Goal: Information Seeking & Learning: Learn about a topic

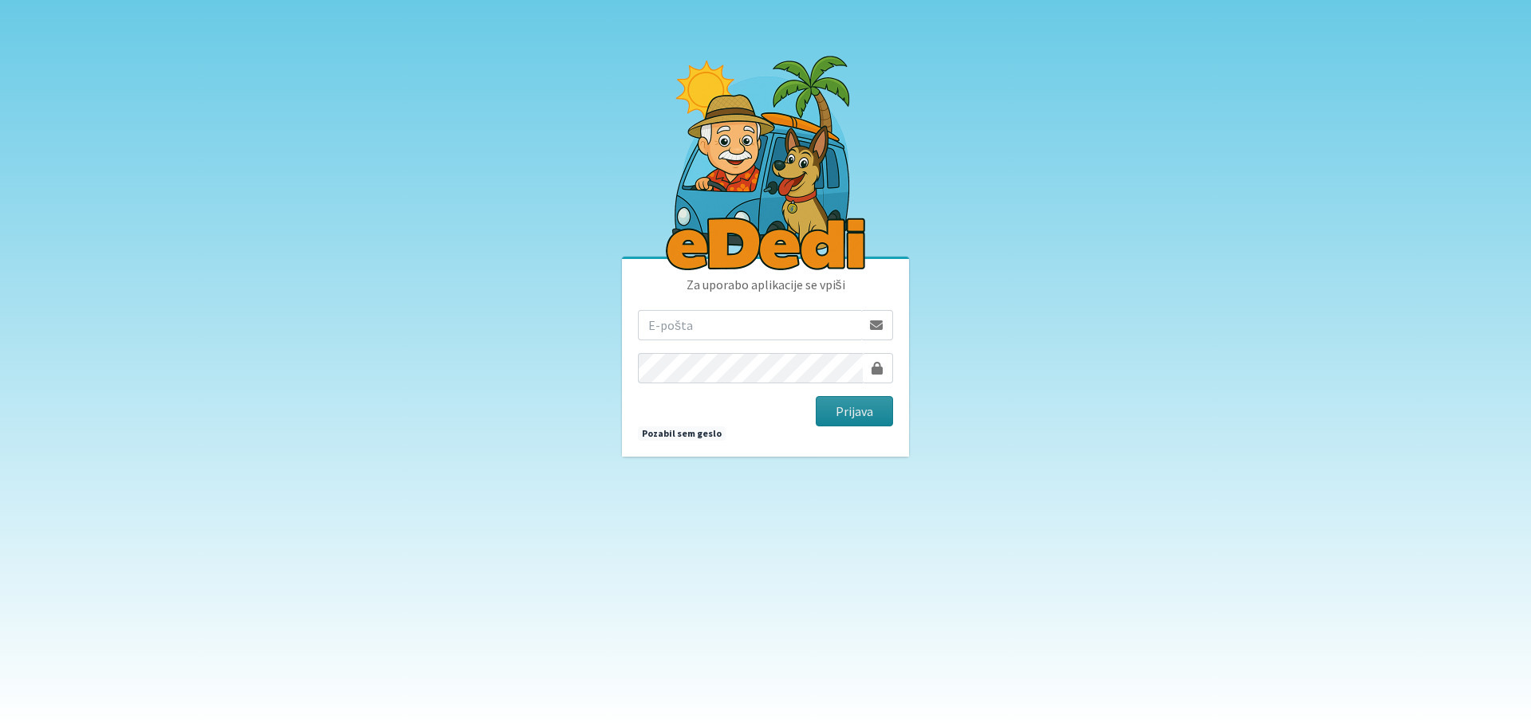
type input "[EMAIL_ADDRESS][PERSON_NAME][DOMAIN_NAME]"
click at [835, 409] on button "Prijava" at bounding box center [853, 411] width 77 height 30
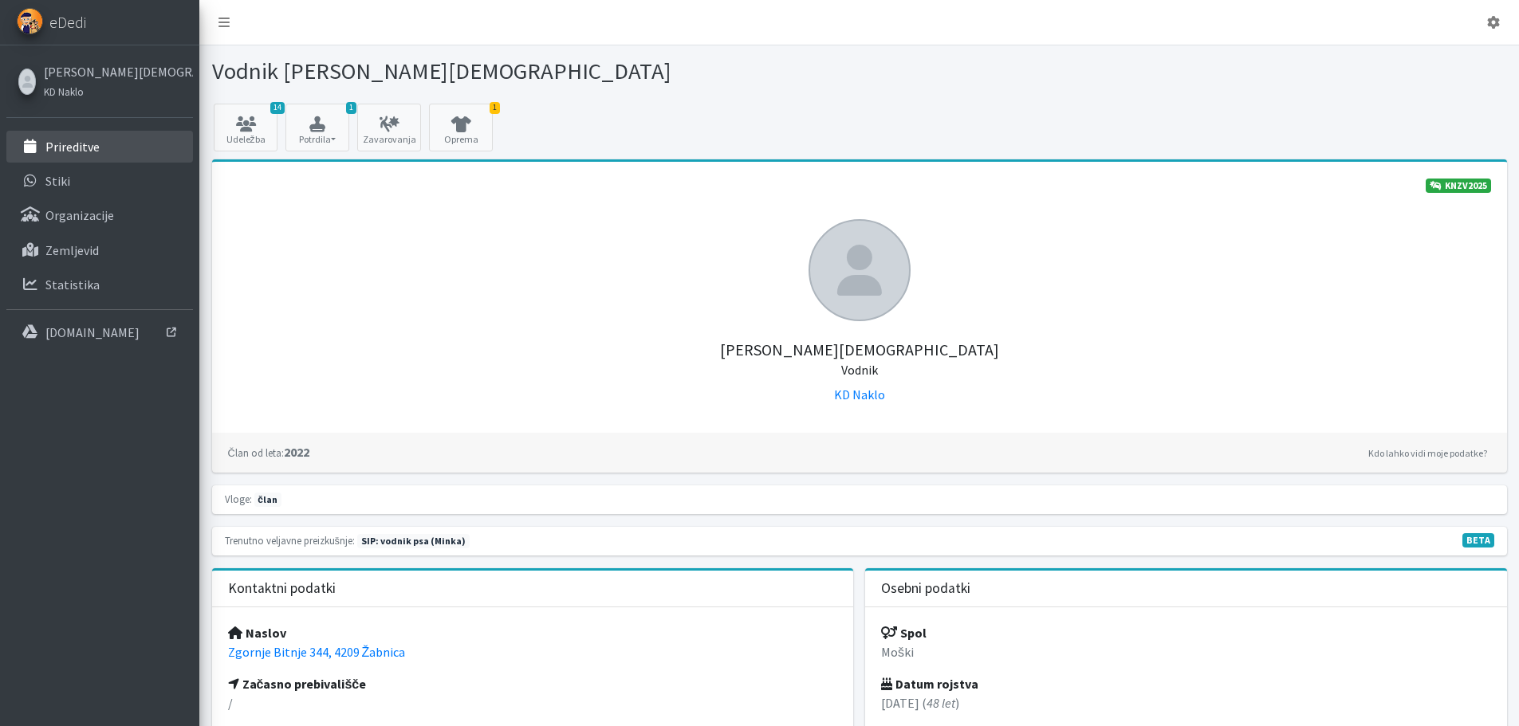
click at [66, 147] on p "Prireditve" at bounding box center [72, 147] width 54 height 16
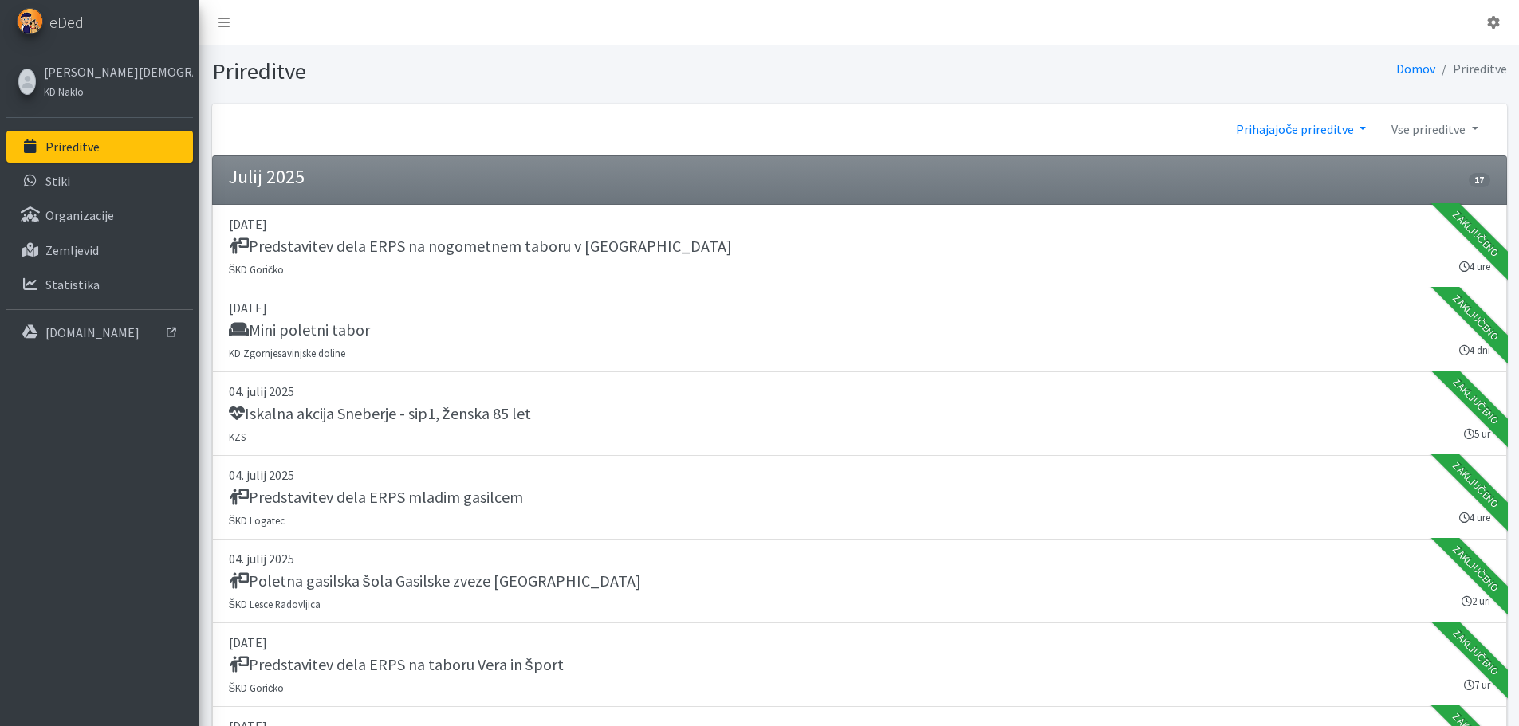
click at [1267, 127] on link "Prihajajoče prireditve" at bounding box center [1300, 129] width 155 height 32
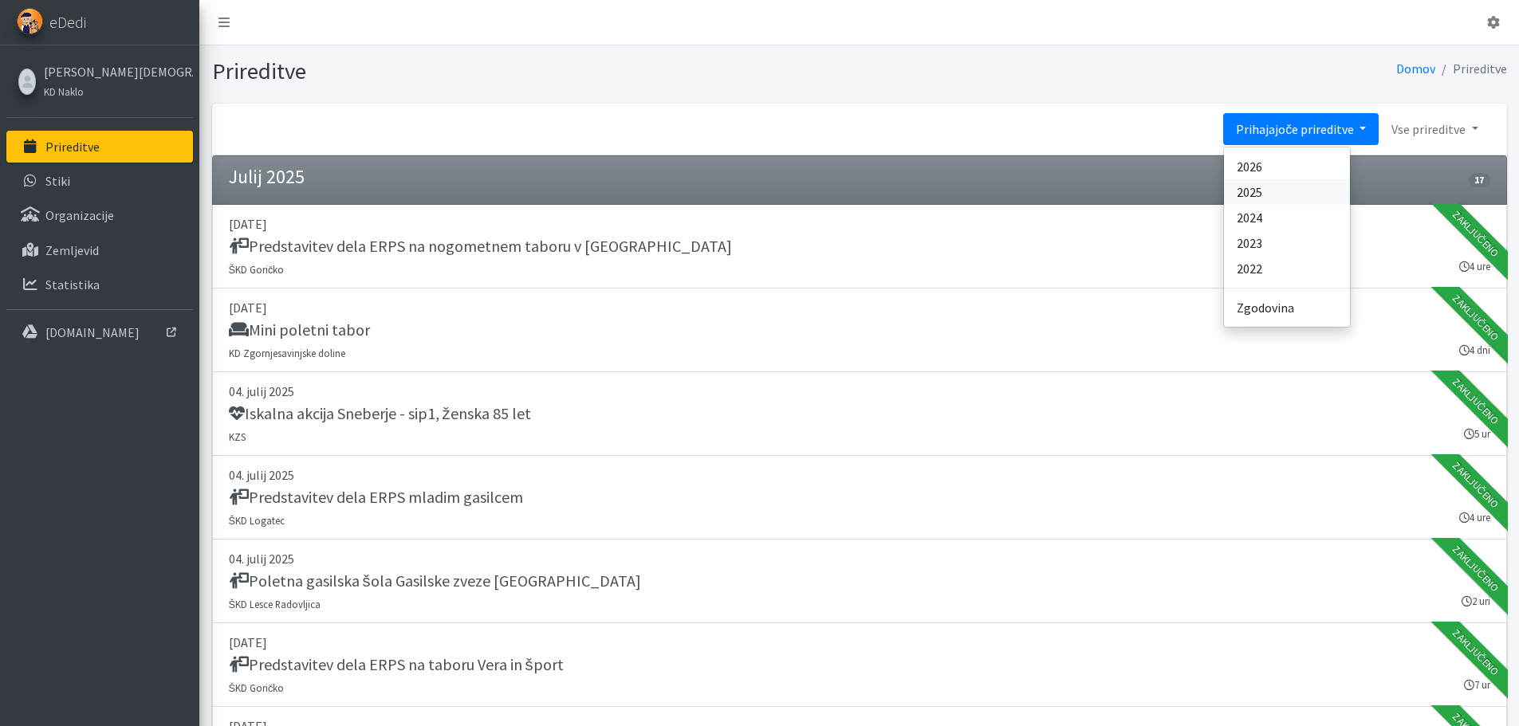
click at [1267, 195] on link "2025" at bounding box center [1287, 192] width 126 height 26
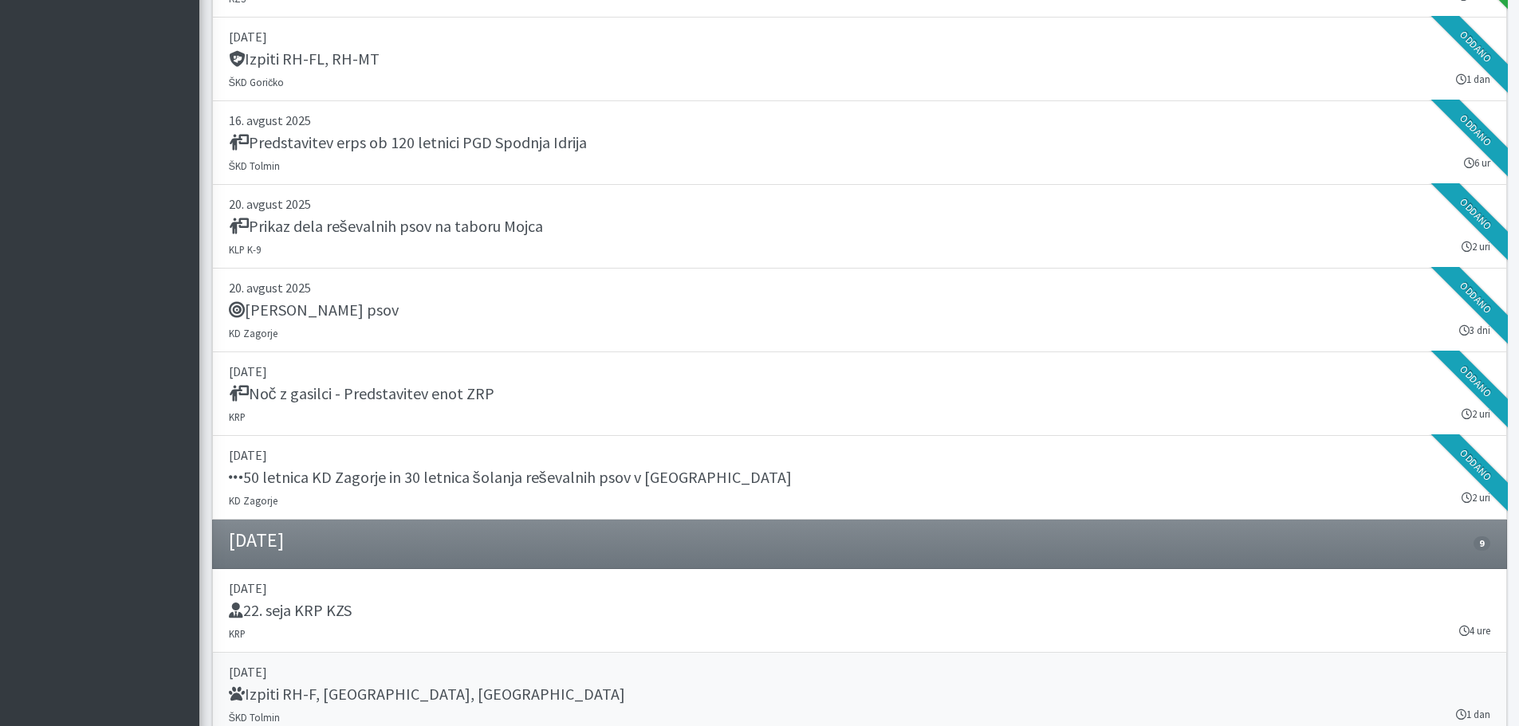
scroll to position [17688, 0]
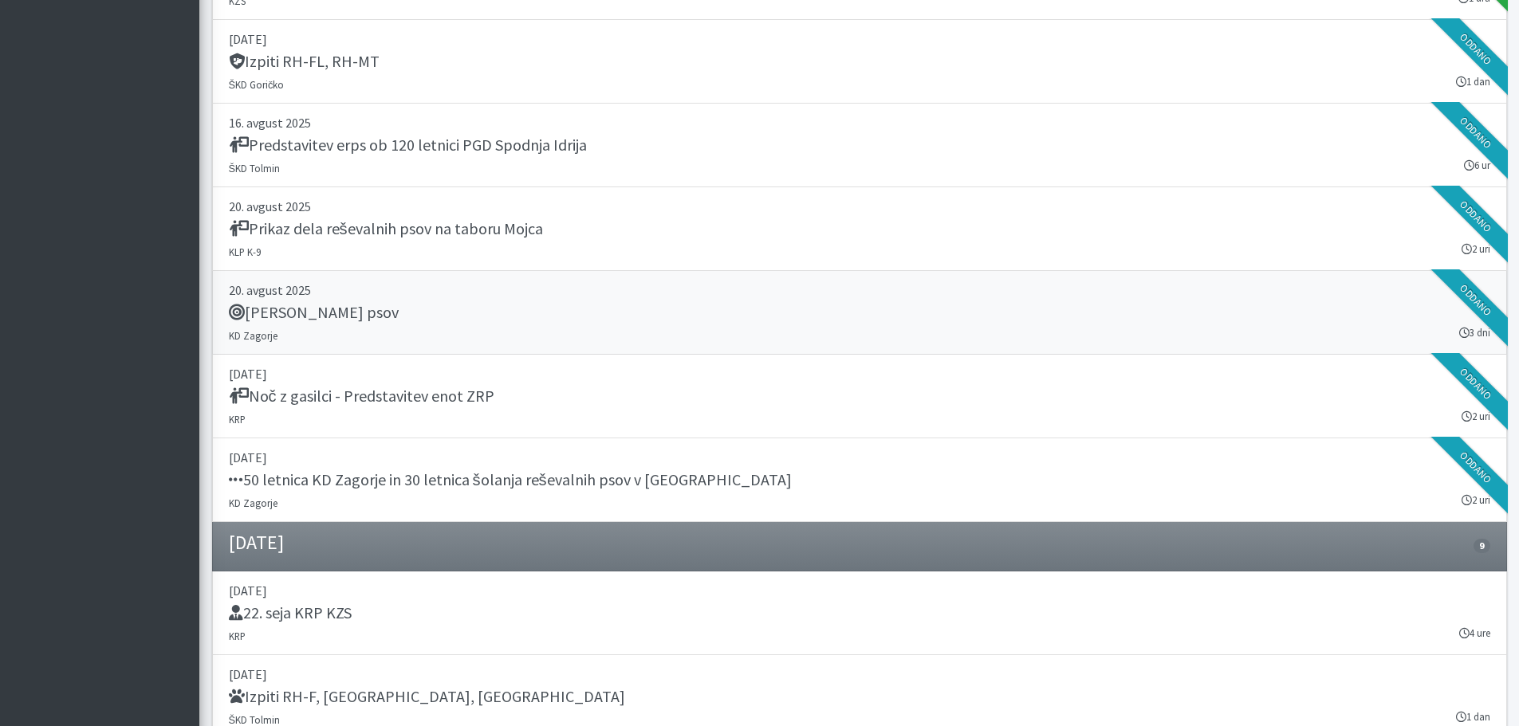
click at [356, 311] on h5 "Tabor reševalnih psov" at bounding box center [314, 312] width 170 height 19
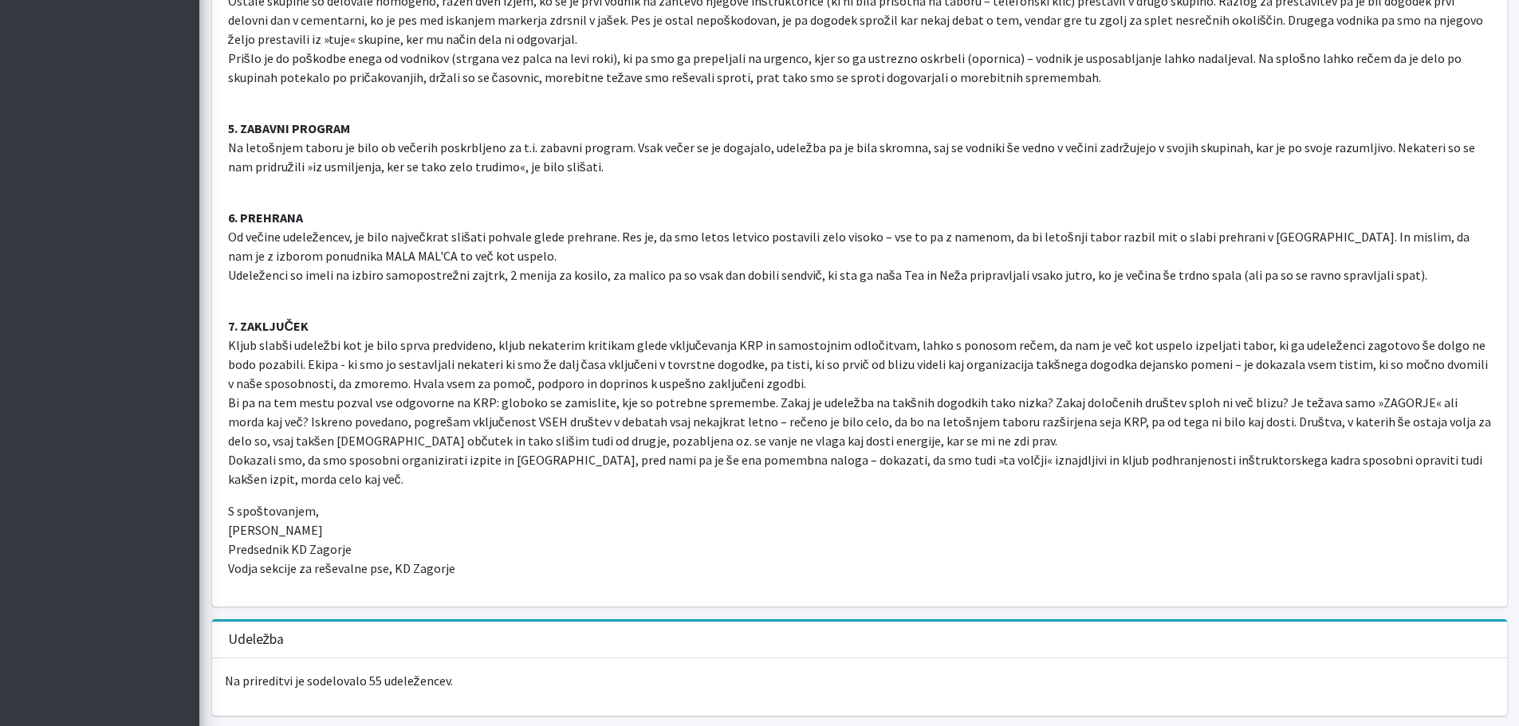
scroll to position [2790, 0]
